Goal: Transaction & Acquisition: Purchase product/service

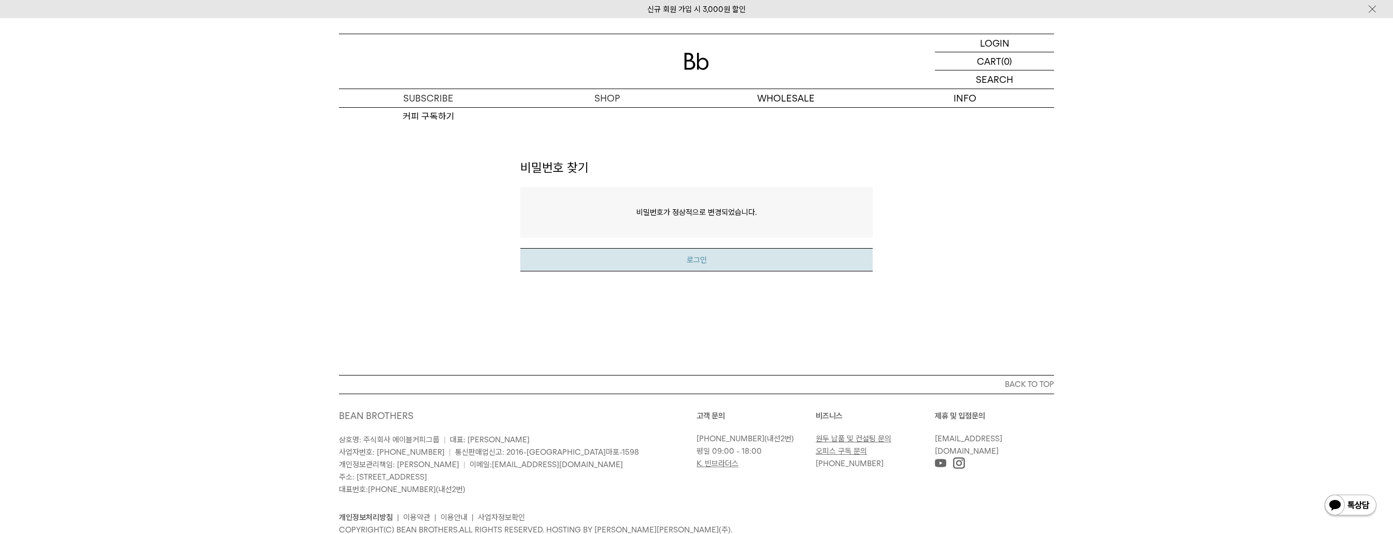
click at [687, 263] on button "로그인" at bounding box center [696, 259] width 352 height 23
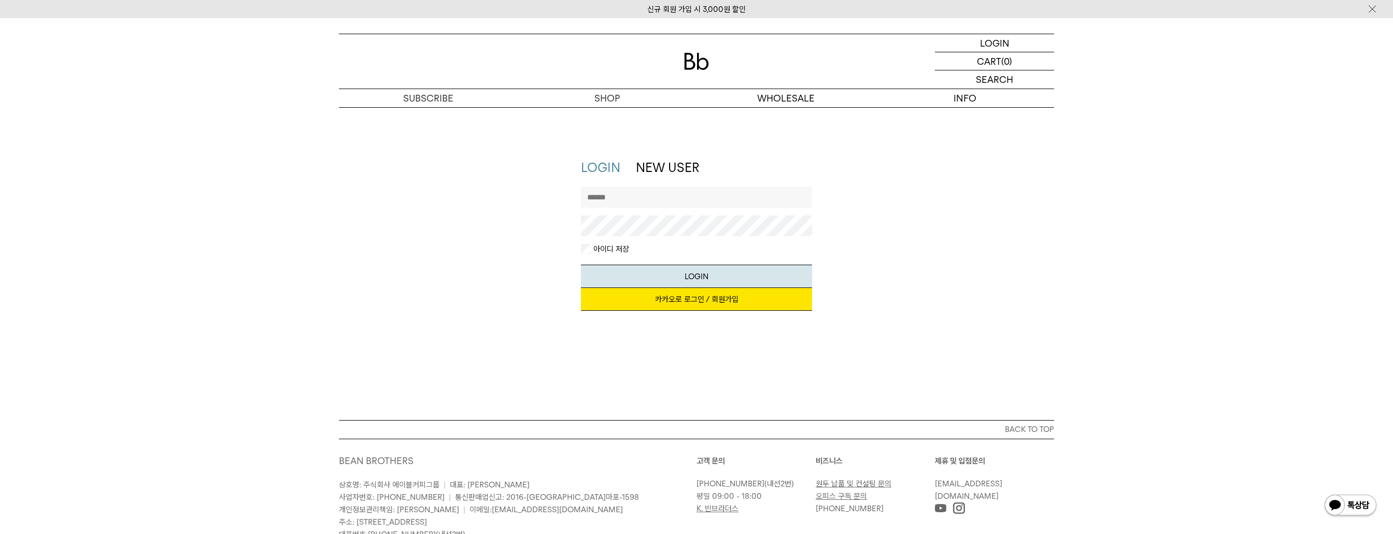
click at [682, 206] on input "text" at bounding box center [697, 197] width 232 height 21
type input "**********"
click at [581, 265] on button "LOGIN" at bounding box center [697, 276] width 232 height 23
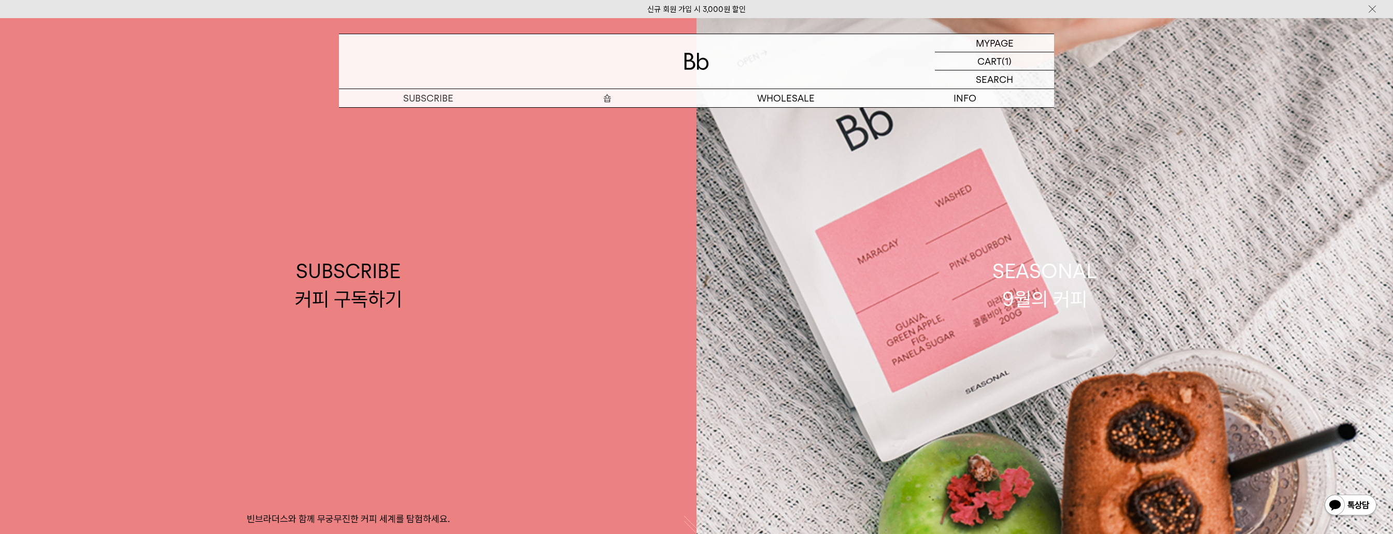
click at [599, 99] on p "숍" at bounding box center [607, 98] width 179 height 18
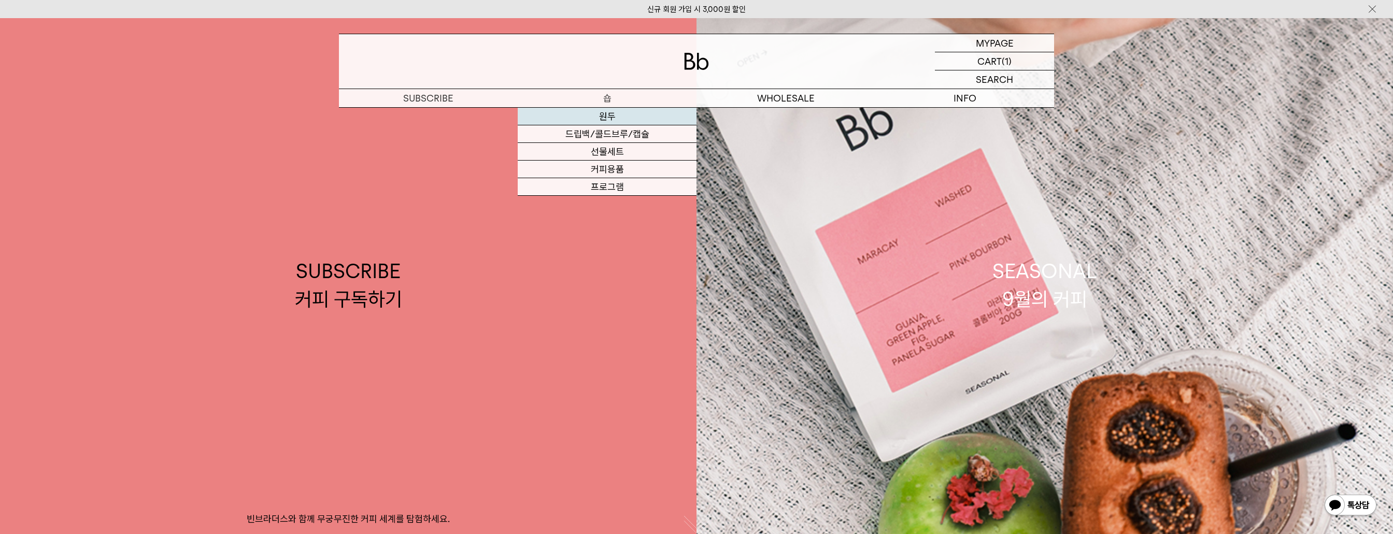
click at [604, 116] on link "원두" at bounding box center [607, 117] width 179 height 18
